Goal: Find specific page/section: Find specific page/section

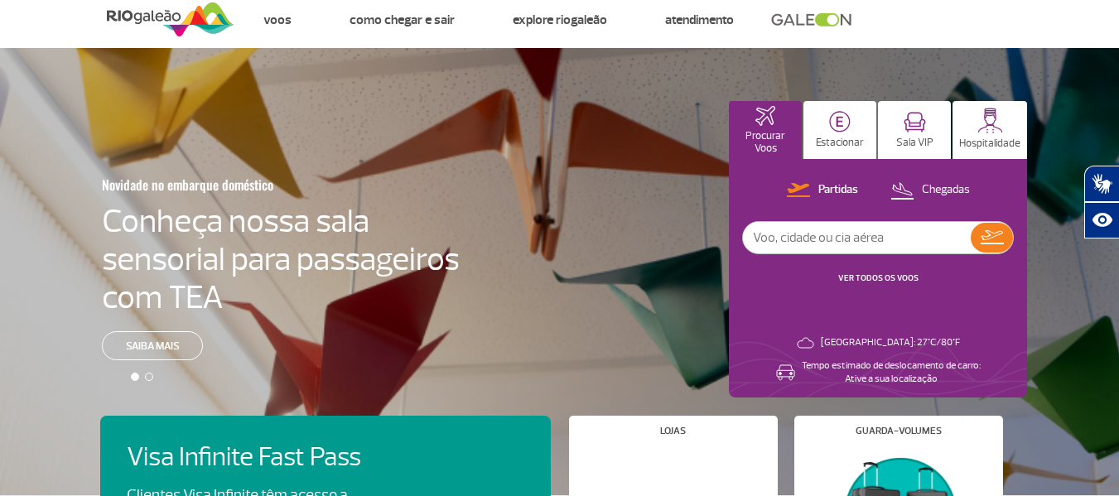
scroll to position [22, 0]
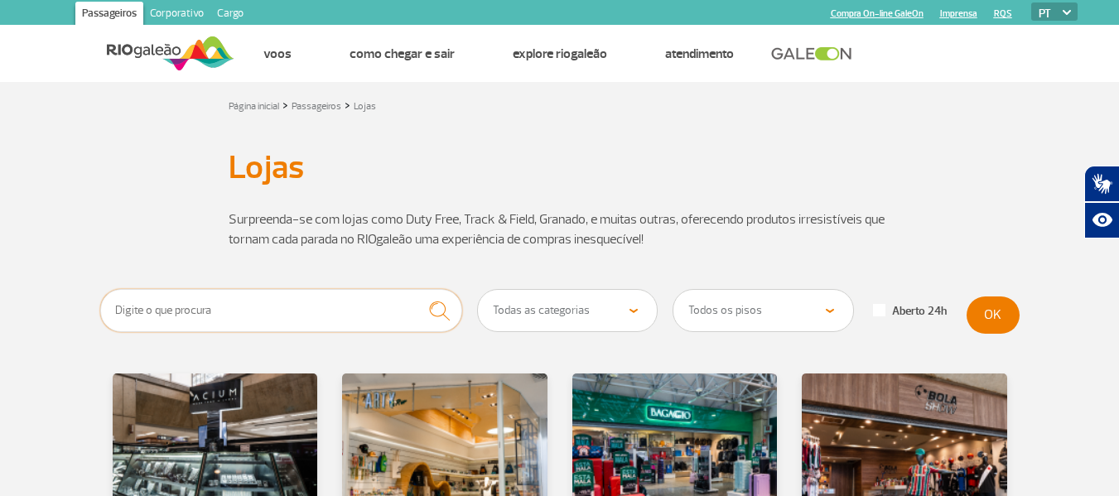
click at [264, 310] on input "text" at bounding box center [281, 310] width 363 height 43
click at [417, 289] on button "submit" at bounding box center [440, 311] width 46 height 44
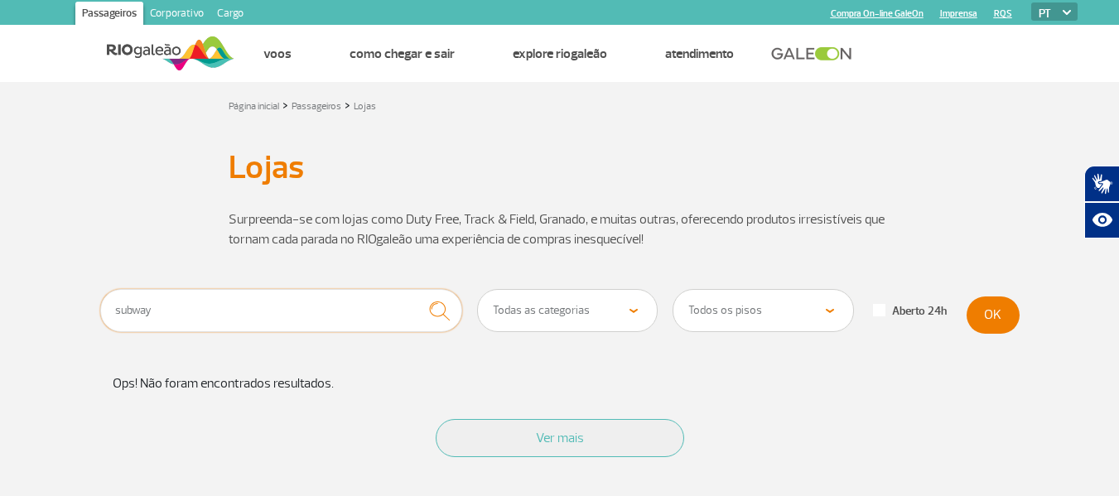
type input "subway"
click at [0, 495] on section "subway Todas as categorias Cosmético e Beleza Eletrônicos Livros e Revistas Mod…" at bounding box center [559, 418] width 1119 height 259
